Goal: Task Accomplishment & Management: Complete application form

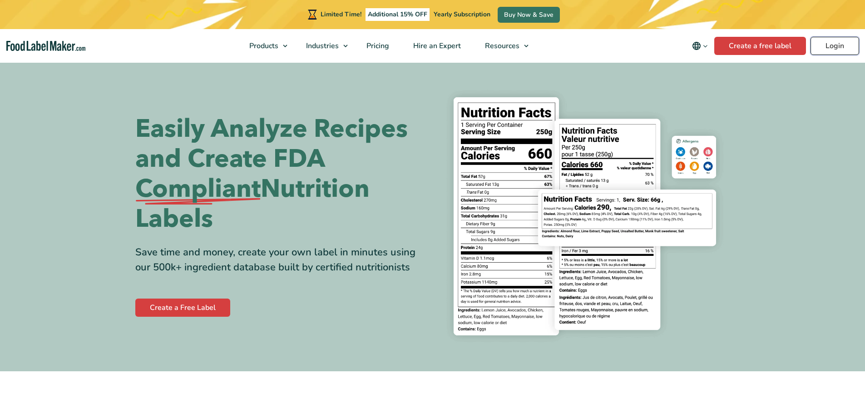
click at [836, 46] on link "Login" at bounding box center [834, 46] width 49 height 18
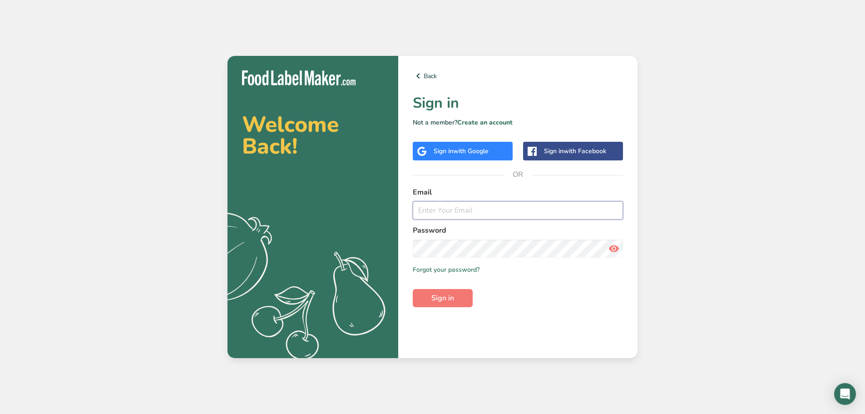
click at [495, 217] on input "email" at bounding box center [518, 210] width 210 height 18
click at [413, 289] on button "Sign in" at bounding box center [443, 298] width 60 height 18
click at [535, 214] on input "arturodmax420@gmail.com" at bounding box center [518, 210] width 210 height 18
click at [446, 298] on span "Sign in" at bounding box center [442, 297] width 23 height 11
click at [523, 213] on input "management@grandmasburritos.com" at bounding box center [518, 210] width 210 height 18
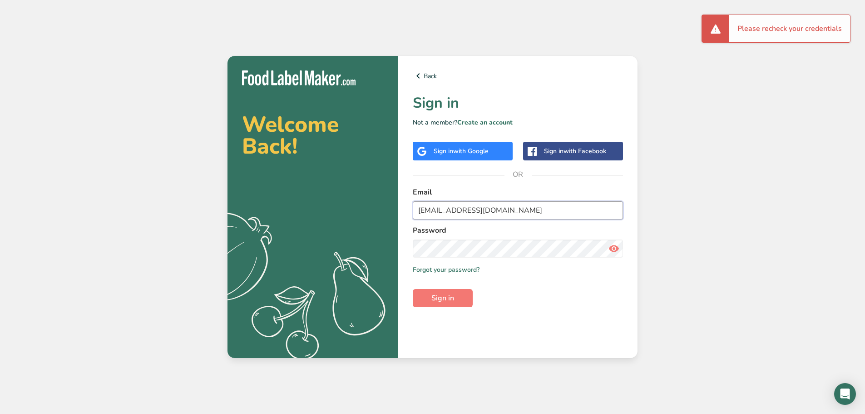
type input "arturo.holguin.97@gmail.com"
click at [451, 302] on span "Sign in" at bounding box center [442, 297] width 23 height 11
click at [417, 76] on icon at bounding box center [418, 76] width 11 height 16
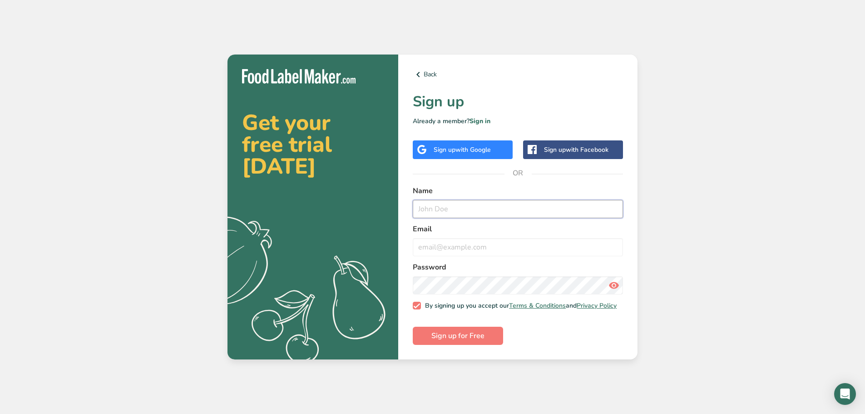
click at [522, 204] on input "text" at bounding box center [518, 209] width 210 height 18
type input "Arturo Holguin"
type input "a"
type input "arturodmax420@gmail.com"
click at [413, 326] on button "Sign up for Free" at bounding box center [458, 335] width 90 height 18
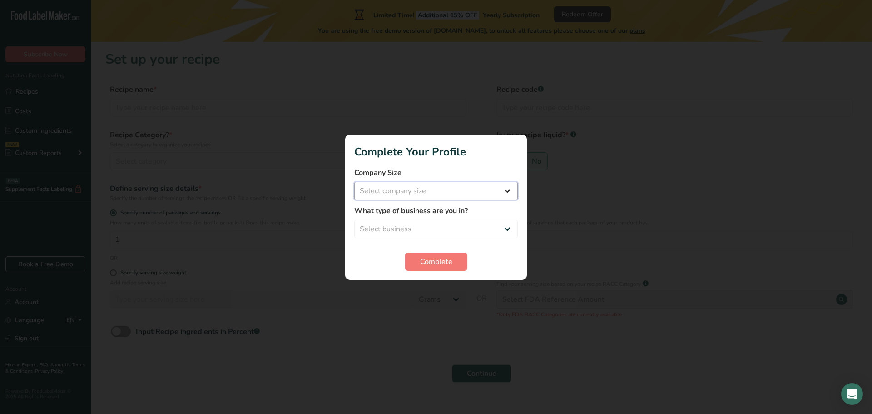
click at [453, 194] on select "Select company size Fewer than 10 Employees 10 to 50 Employees 51 to 500 Employ…" at bounding box center [435, 191] width 163 height 18
select select "1"
click at [354, 182] on select "Select company size Fewer than 10 Employees 10 to 50 Employees 51 to 500 Employ…" at bounding box center [435, 191] width 163 height 18
click at [466, 228] on select "Select business Packaged Food Manufacturer Restaurant & Cafe Bakery Meal Plans …" at bounding box center [435, 229] width 163 height 18
select select "2"
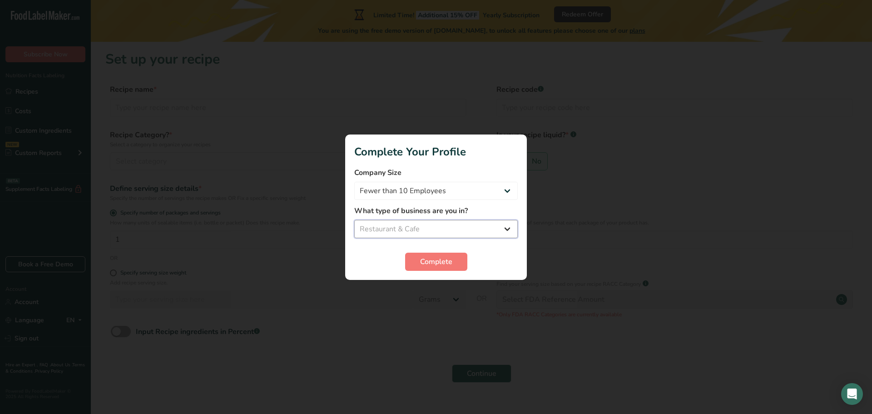
click at [354, 220] on select "Select business Packaged Food Manufacturer Restaurant & Cafe Bakery Meal Plans …" at bounding box center [435, 229] width 163 height 18
click at [439, 254] on button "Complete" at bounding box center [436, 261] width 62 height 18
